Goal: Task Accomplishment & Management: Complete application form

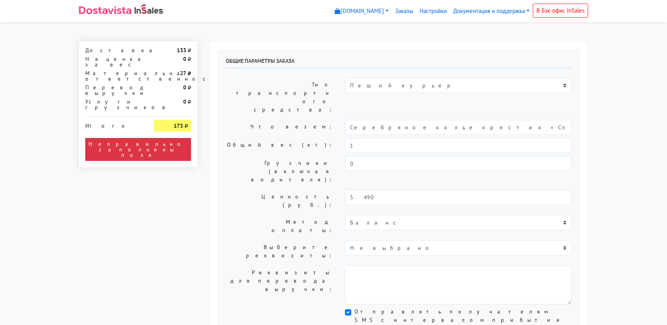
select select "11:00"
select select "21:00"
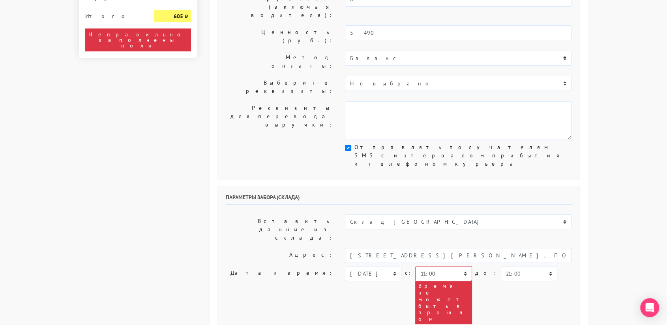
scroll to position [164, 0]
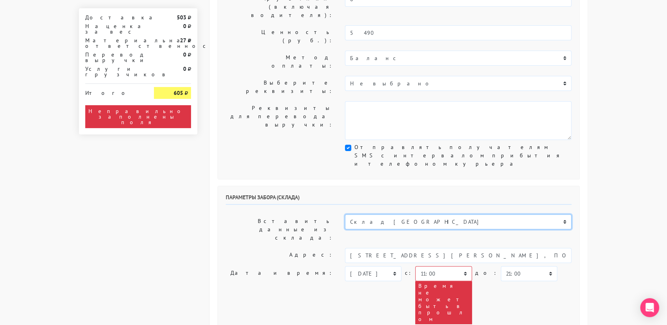
click at [374, 214] on select "Склад [GEOGRAPHIC_DATA] Склад [GEOGRAPHIC_DATA] [GEOGRAPHIC_DATA][PERSON_NAME] …" at bounding box center [458, 221] width 227 height 15
select select "1019"
click at [345, 214] on select "Склад [GEOGRAPHIC_DATA] Склад [GEOGRAPHIC_DATA] [GEOGRAPHIC_DATA][PERSON_NAME] …" at bounding box center [458, 221] width 227 height 15
type input "[STREET_ADDRESS][PERSON_NAME]"
type input "89251806702"
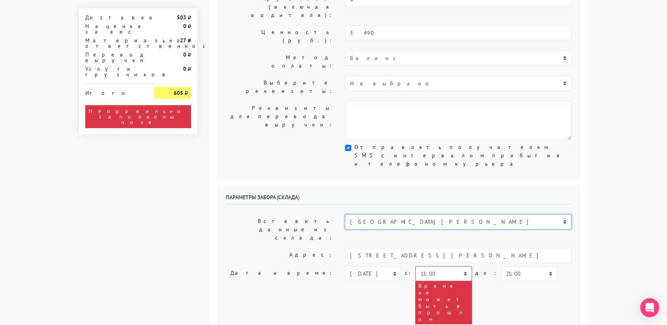
type textarea "Магазин серебряных украшений SBLESKOM (вход со стороны [GEOGRAPHIC_DATA])"
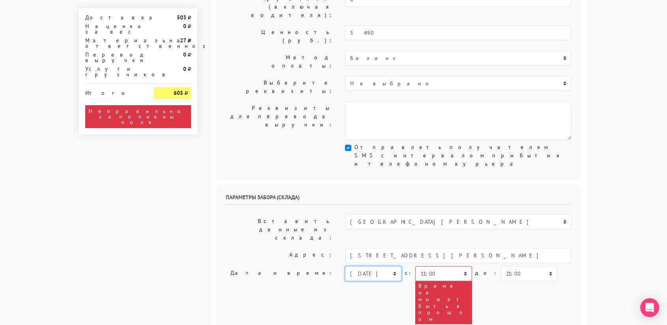
click at [376, 266] on select "[DATE] [DATE] [DATE] [DATE] [DATE] [DATE] [DATE] [DATE] [DATE]" at bounding box center [373, 273] width 56 height 15
select select "[DATE]"
click at [345, 266] on select "[DATE] [DATE] [DATE] [DATE] [DATE] [DATE] [DATE] [DATE] [DATE]" at bounding box center [373, 273] width 56 height 15
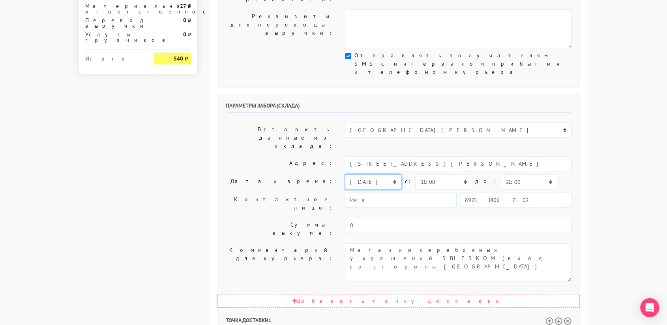
scroll to position [256, 0]
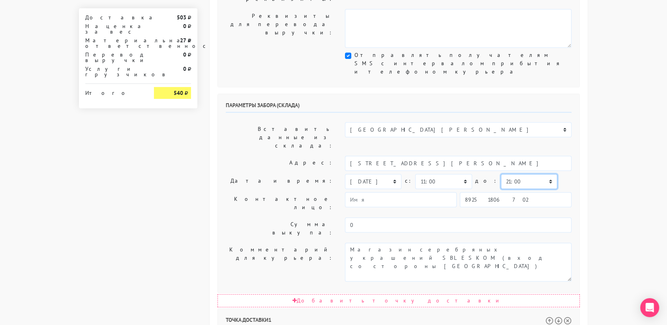
click at [501, 174] on select "00:00 00:30 01:00 01:30 02:00 02:30 03:00 03:30 04:00 04:30 05:00 05:30 06:00 0…" at bounding box center [529, 181] width 56 height 15
select select "11:30"
click at [501, 174] on select "00:00 00:30 01:00 01:30 02:00 02:30 03:00 03:30 04:00 04:30 05:00 05:30 06:00 0…" at bounding box center [529, 181] width 56 height 15
select select "11:30"
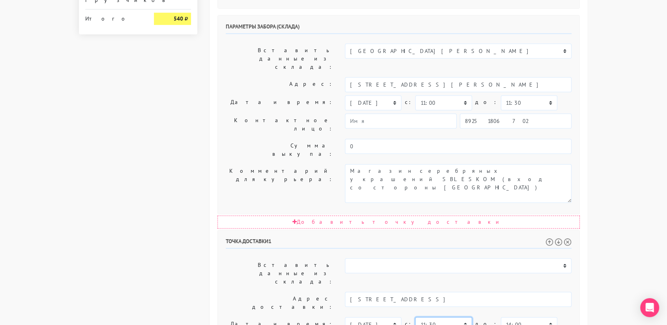
scroll to position [337, 0]
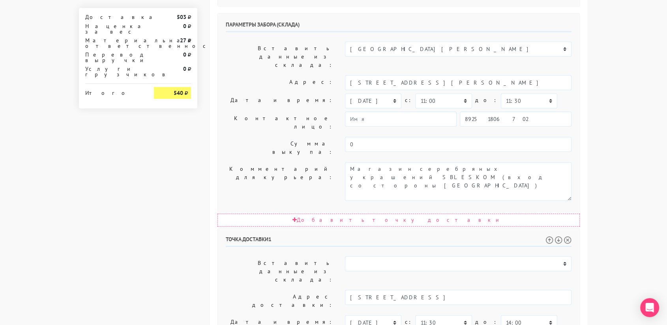
drag, startPoint x: 429, startPoint y: 228, endPoint x: 437, endPoint y: 261, distance: 34.3
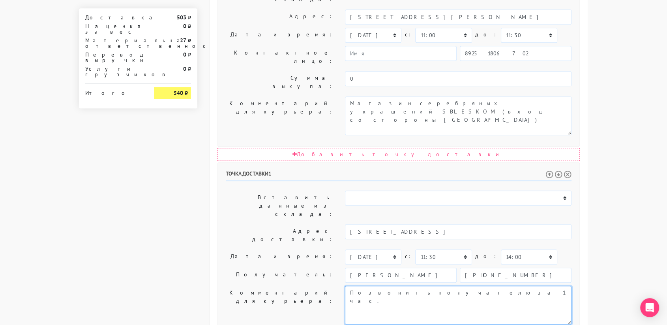
type textarea "Позвонить получателю за 1 час."
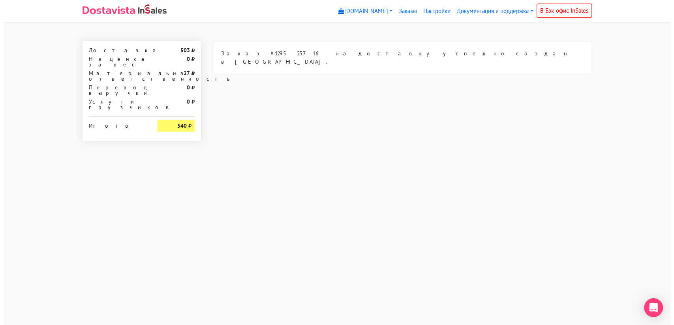
scroll to position [0, 0]
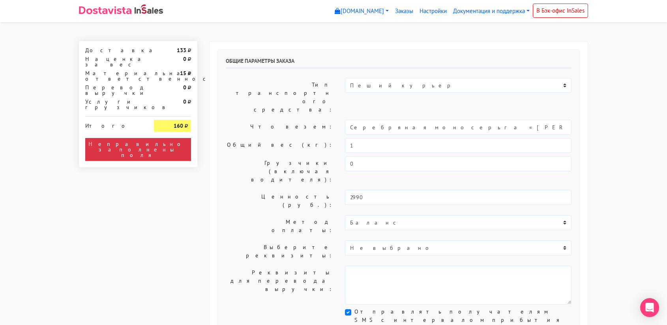
select select "11:00"
select select "21:00"
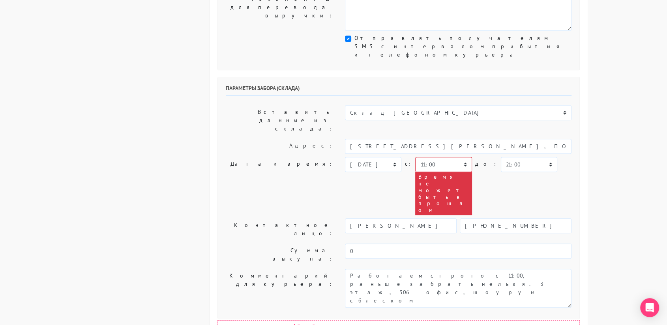
scroll to position [274, 0]
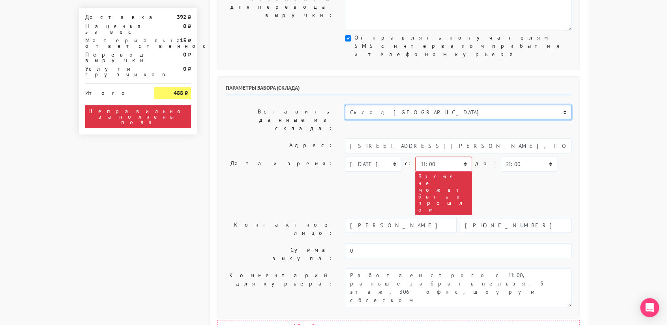
click at [387, 105] on select "Склад [GEOGRAPHIC_DATA] Склад [GEOGRAPHIC_DATA] [GEOGRAPHIC_DATA][PERSON_NAME] …" at bounding box center [458, 112] width 227 height 15
select select "1019"
click at [345, 105] on select "Склад [GEOGRAPHIC_DATA] Склад [GEOGRAPHIC_DATA] [GEOGRAPHIC_DATA][PERSON_NAME] …" at bounding box center [458, 112] width 227 height 15
type input "[STREET_ADDRESS][PERSON_NAME]"
type input "89251806702"
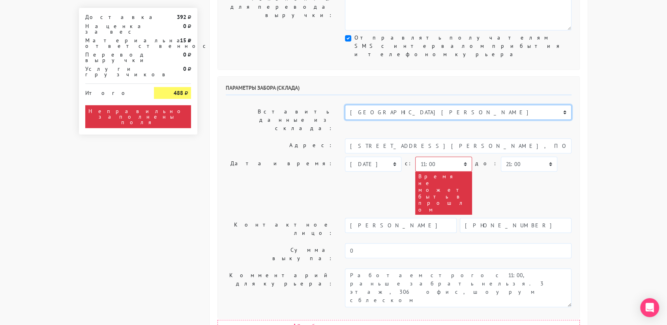
type textarea "Магазин серебряных украшений SBLESKOM (вход со стороны [GEOGRAPHIC_DATA])"
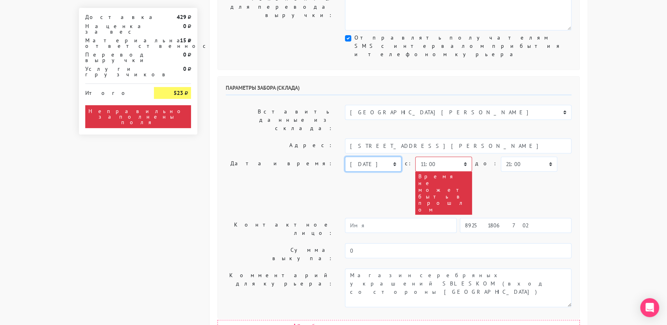
click at [385, 156] on select "[DATE] [DATE] [DATE] [DATE] [DATE] [DATE] [DATE] [DATE] [DATE]" at bounding box center [373, 163] width 56 height 15
select select "[DATE]"
click at [345, 156] on select "[DATE] [DATE] [DATE] [DATE] [DATE] [DATE] [DATE] [DATE] [DATE]" at bounding box center [373, 163] width 56 height 15
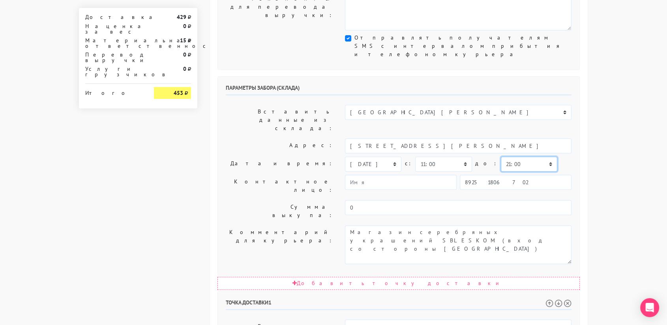
click at [501, 156] on select "00:00 00:30 01:00 01:30 02:00 02:30 03:00 03:30 04:00 04:30 05:00 05:30 06:00 0…" at bounding box center [529, 163] width 56 height 15
select select "11:30"
click at [501, 156] on select "00:00 00:30 01:00 01:30 02:00 02:30 03:00 03:30 04:00 04:30 05:00 05:30 06:00 0…" at bounding box center [529, 163] width 56 height 15
select select "11:30"
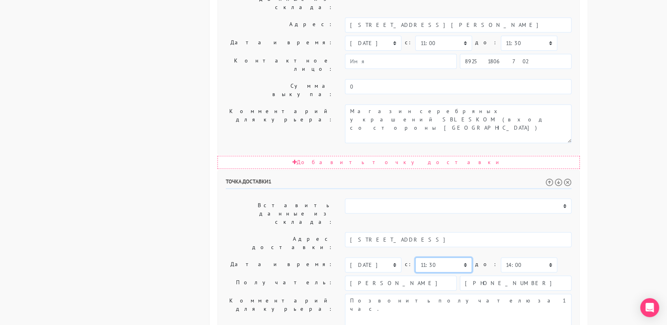
scroll to position [402, 0]
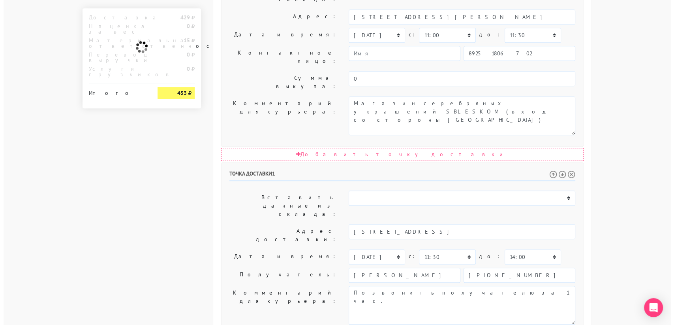
scroll to position [0, 0]
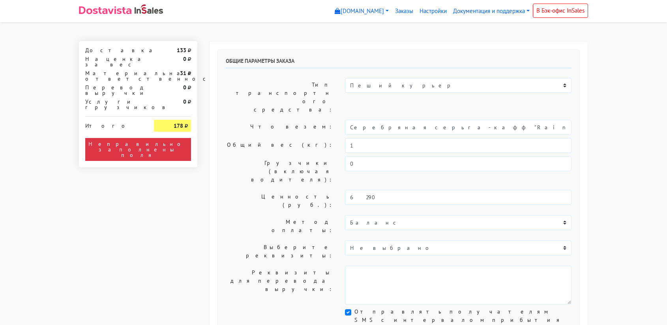
select select "11:00"
select select "21:00"
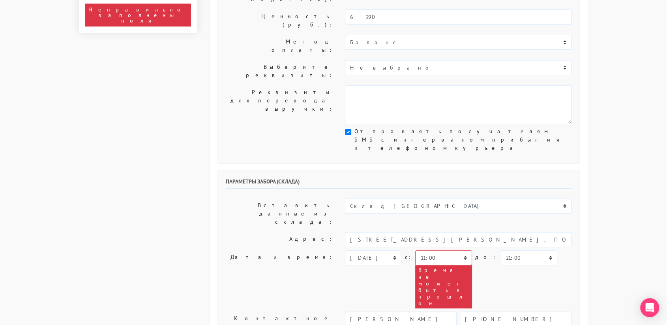
scroll to position [180, 0]
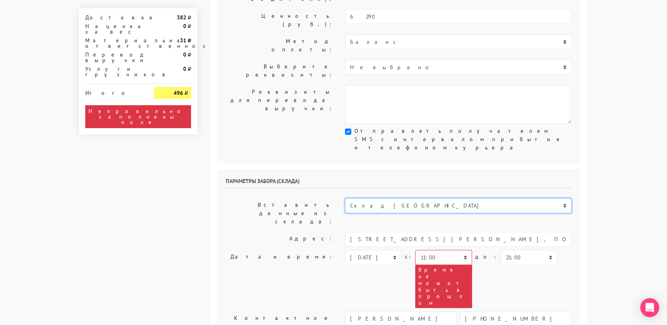
click at [398, 198] on select "Склад [GEOGRAPHIC_DATA] Склад [GEOGRAPHIC_DATA] [GEOGRAPHIC_DATA][PERSON_NAME] …" at bounding box center [458, 205] width 227 height 15
select select "1019"
click at [345, 198] on select "Склад [GEOGRAPHIC_DATA] Склад [GEOGRAPHIC_DATA] [GEOGRAPHIC_DATA][PERSON_NAME] …" at bounding box center [458, 205] width 227 height 15
type input "[STREET_ADDRESS][PERSON_NAME]"
type input "89251806702"
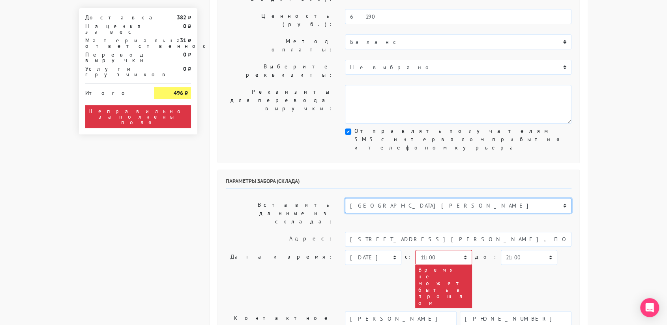
type textarea "Магазин серебряных украшений SBLESKOM (вход со стороны [GEOGRAPHIC_DATA])"
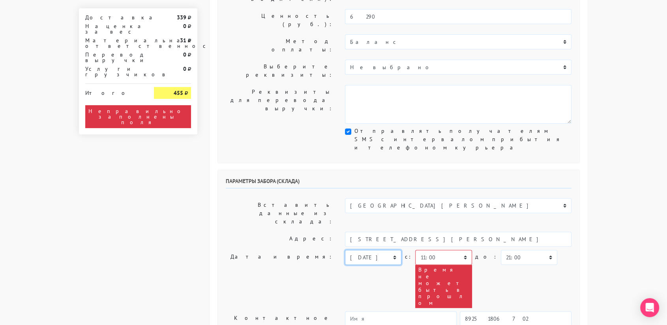
click at [375, 250] on select "[DATE] [DATE] [DATE] [DATE] [DATE] [DATE] [DATE] [DATE] [DATE]" at bounding box center [373, 257] width 56 height 15
select select "[DATE]"
click at [345, 250] on select "[DATE] [DATE] [DATE] [DATE] [DATE] [DATE] [DATE] [DATE] [DATE]" at bounding box center [373, 257] width 56 height 15
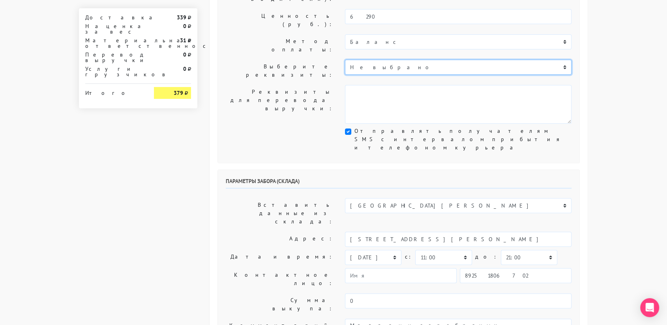
click at [373, 60] on select "Не выбрано Без оплаты при получении. Без оплаты при получении." at bounding box center [458, 67] width 227 height 15
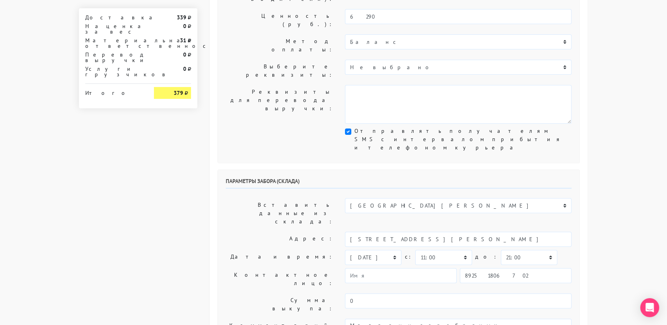
click at [312, 85] on label "Реквизиты для перевода выручки:" at bounding box center [279, 104] width 119 height 39
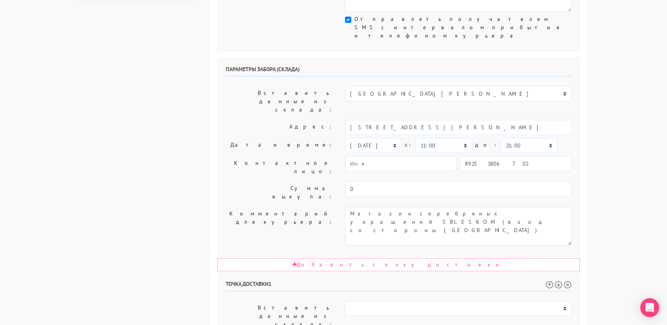
scroll to position [293, 0]
click at [501, 137] on select "00:00 00:30 01:00 01:30 02:00 02:30 03:00 03:30 04:00 04:30 05:00 05:30 06:00 0…" at bounding box center [529, 144] width 56 height 15
select select "11:30"
click at [501, 137] on select "00:00 00:30 01:00 01:30 02:00 02:30 03:00 03:30 04:00 04:30 05:00 05:30 06:00 0…" at bounding box center [529, 144] width 56 height 15
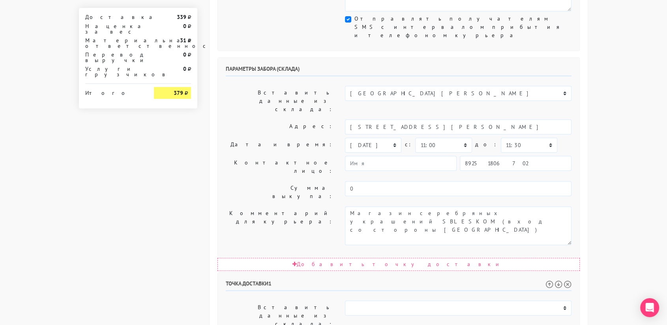
select select "11:30"
drag, startPoint x: 446, startPoint y: 220, endPoint x: 483, endPoint y: 219, distance: 37.1
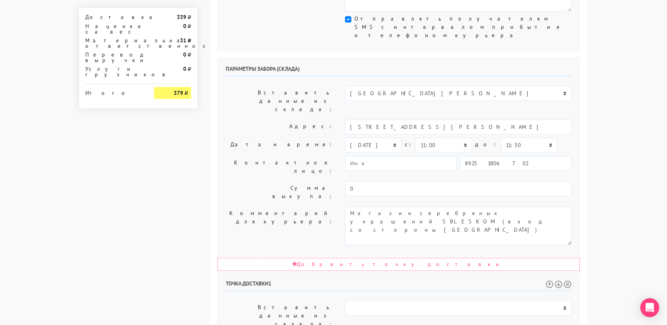
drag, startPoint x: 445, startPoint y: 220, endPoint x: 570, endPoint y: 221, distance: 124.4
drag, startPoint x: 438, startPoint y: 274, endPoint x: 312, endPoint y: 257, distance: 127.0
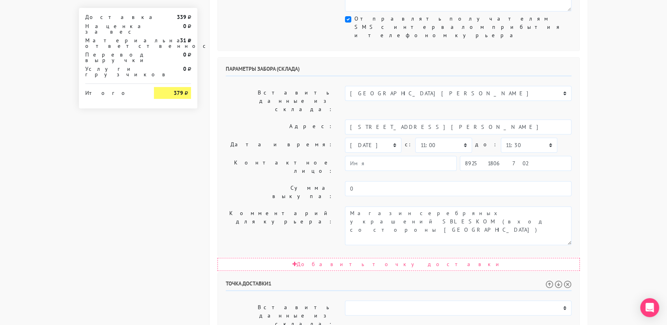
paste textarea "кВ 56 — оставить у консьержа на 56 квартиру"
type textarea "кВ 56 — оставить у консьержа на 56 квартиру"
drag, startPoint x: 446, startPoint y: 220, endPoint x: 567, endPoint y: 221, distance: 121.6
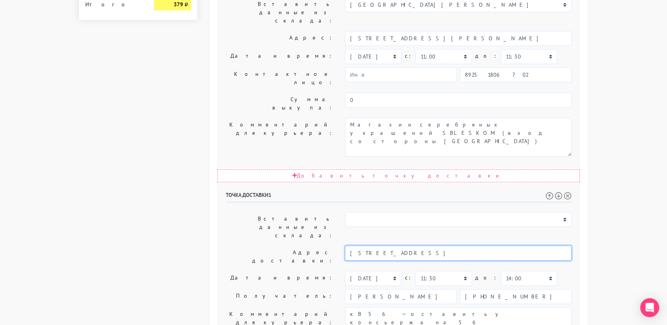
scroll to position [402, 0]
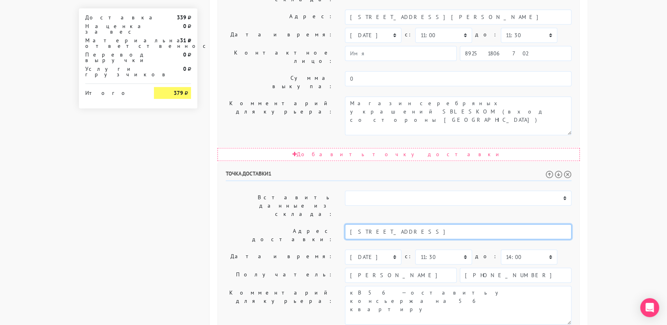
type input "Москва, 1-й Смоленский переулок, 9 ст1"
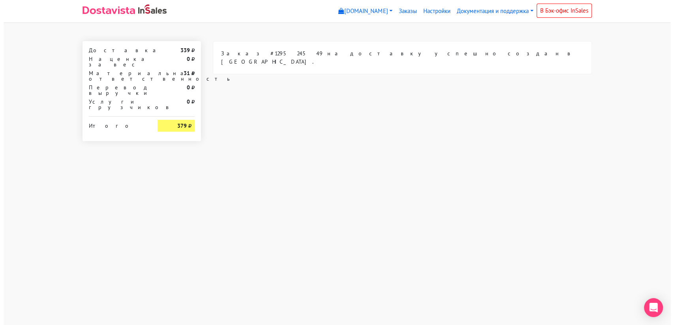
scroll to position [0, 0]
